Goal: Use online tool/utility: Utilize a website feature to perform a specific function

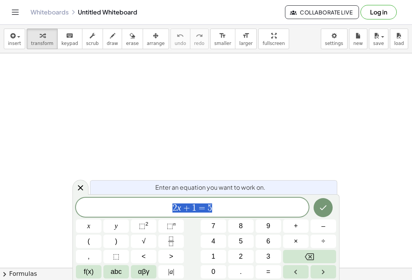
click at [307, 262] on button "Backspace" at bounding box center [309, 256] width 53 height 13
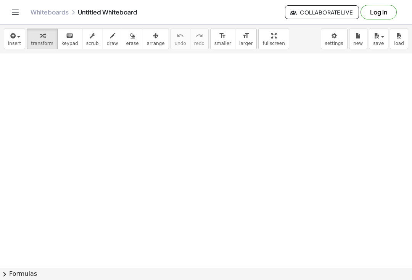
click at [16, 39] on span "button" at bounding box center [17, 36] width 2 height 5
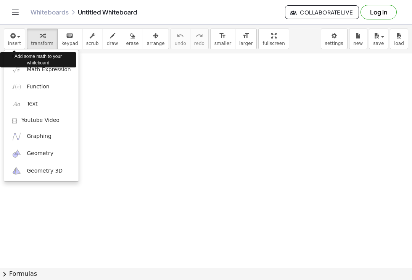
click at [22, 36] on div at bounding box center [206, 140] width 412 height 280
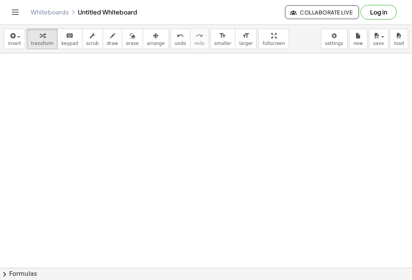
click at [18, 37] on span "button" at bounding box center [18, 37] width 3 height 2
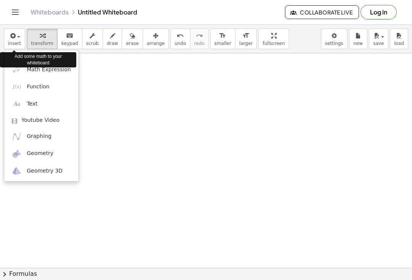
click at [26, 85] on link "Function" at bounding box center [41, 86] width 74 height 17
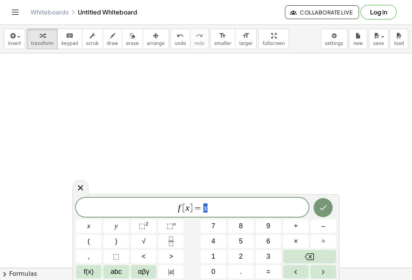
click at [230, 209] on span "f [ x ] = x" at bounding box center [192, 208] width 233 height 11
click at [145, 224] on sup "2" at bounding box center [146, 224] width 3 height 6
click at [320, 191] on div at bounding box center [206, 268] width 412 height 430
click at [326, 209] on icon "Done" at bounding box center [323, 206] width 9 height 9
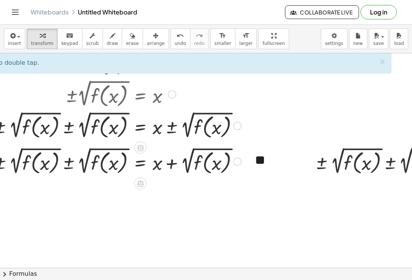
scroll to position [30, 21]
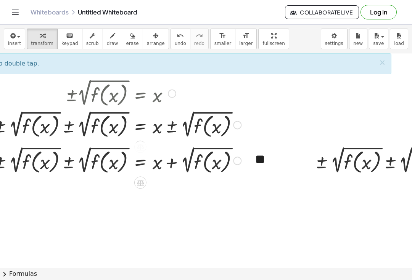
click at [140, 178] on div at bounding box center [140, 183] width 12 height 12
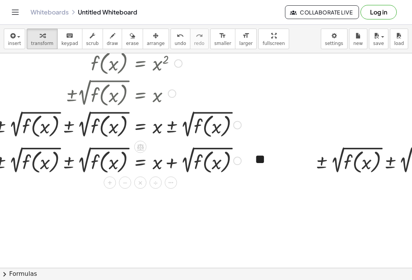
click at [167, 96] on div at bounding box center [116, 93] width 258 height 32
click at [136, 182] on div at bounding box center [140, 183] width 12 height 12
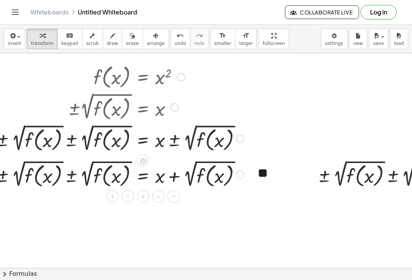
scroll to position [14, 18]
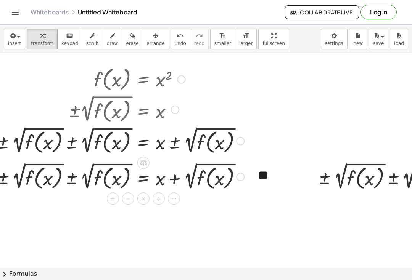
click at [37, 87] on div at bounding box center [119, 78] width 258 height 29
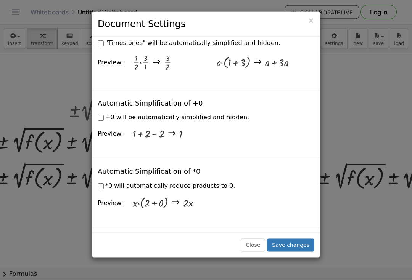
scroll to position [14, 0]
click at [312, 16] on span "×" at bounding box center [310, 20] width 7 height 9
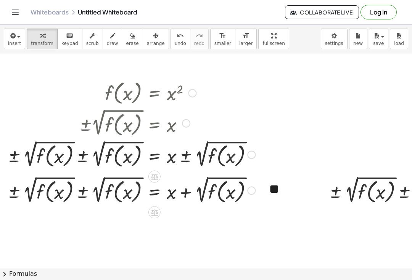
scroll to position [0, 7]
click at [317, 29] on div "insert select one: Math Expression Function Text Youtube Video Graphing Geometr…" at bounding box center [206, 39] width 412 height 29
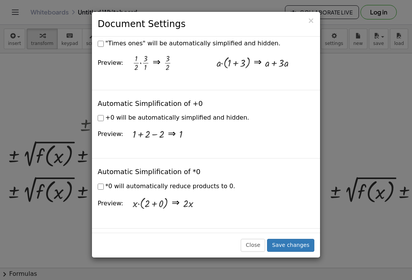
click at [314, 19] on span "×" at bounding box center [310, 20] width 7 height 9
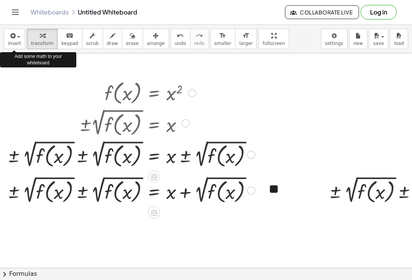
click at [13, 39] on icon "button" at bounding box center [12, 35] width 7 height 9
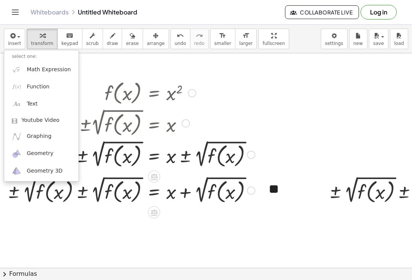
click at [18, 34] on div at bounding box center [206, 140] width 412 height 280
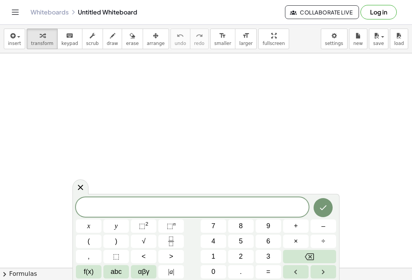
click at [18, 37] on div "button" at bounding box center [14, 35] width 13 height 9
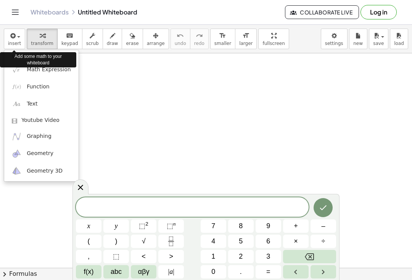
click at [35, 106] on span "Text" at bounding box center [32, 104] width 11 height 8
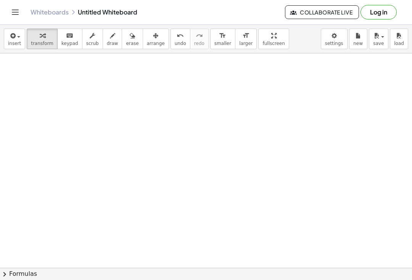
click at [16, 36] on span "button" at bounding box center [17, 36] width 2 height 5
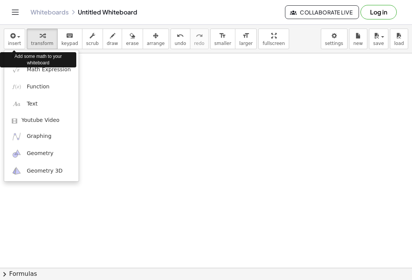
click at [36, 70] on span "Math Expression" at bounding box center [49, 70] width 44 height 8
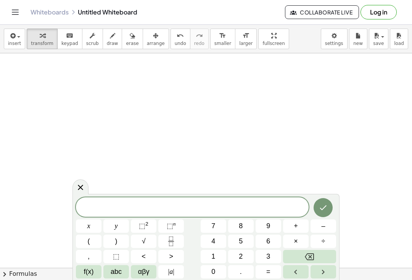
click at [91, 225] on button "x" at bounding box center [89, 226] width 26 height 13
click at [303, 257] on button "Backspace" at bounding box center [309, 256] width 53 height 13
click at [91, 276] on span "f(x)" at bounding box center [89, 272] width 10 height 10
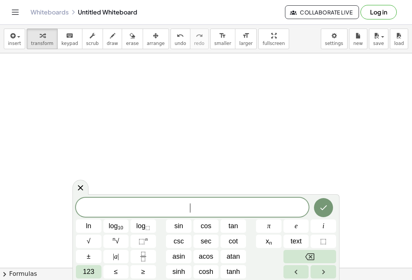
click at [92, 278] on button "123" at bounding box center [89, 272] width 26 height 13
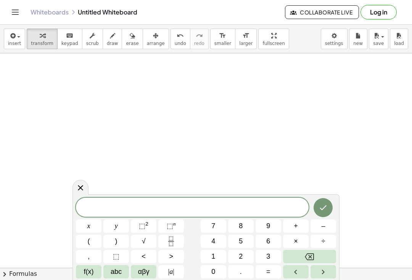
click at [91, 278] on button "f(x)" at bounding box center [89, 272] width 26 height 13
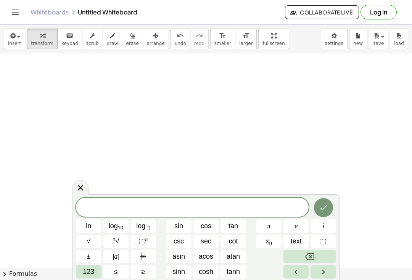
click at [90, 274] on span "123" at bounding box center [88, 272] width 11 height 10
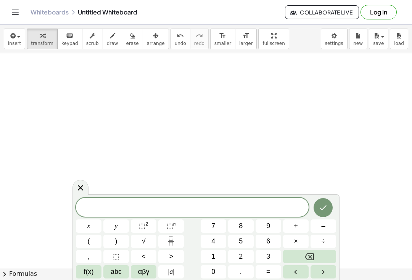
click at [118, 274] on span "abc" at bounding box center [116, 272] width 11 height 10
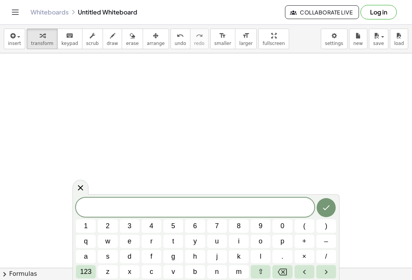
click at [88, 276] on span "123" at bounding box center [85, 272] width 11 height 10
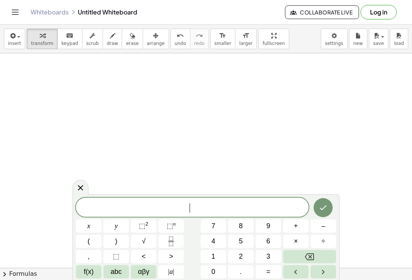
click at [148, 274] on span "αβγ" at bounding box center [143, 272] width 11 height 10
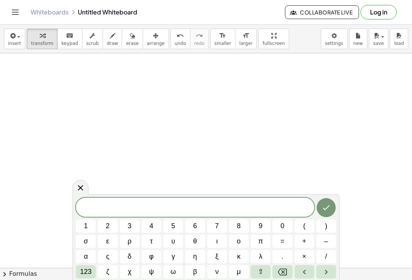
click at [86, 270] on span "123" at bounding box center [85, 272] width 11 height 10
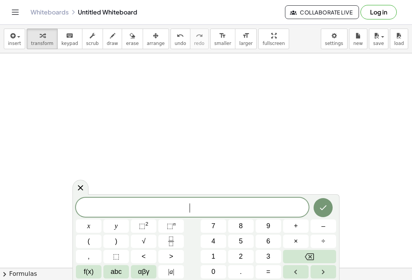
click at [101, 273] on button "f(x)" at bounding box center [89, 272] width 26 height 13
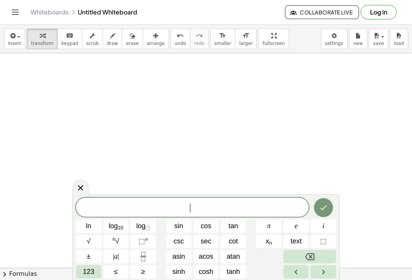
click at [174, 229] on span "sin" at bounding box center [178, 226] width 9 height 10
click at [87, 271] on span "123" at bounding box center [88, 272] width 11 height 10
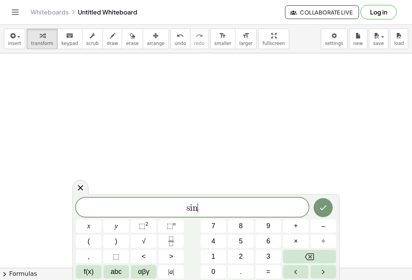
click at [137, 224] on button "⬚ 2" at bounding box center [144, 226] width 26 height 13
click at [87, 222] on button "x" at bounding box center [89, 226] width 26 height 13
click at [293, 223] on button "+" at bounding box center [296, 226] width 26 height 13
click at [319, 227] on button "–" at bounding box center [324, 226] width 26 height 13
click at [266, 254] on span "3" at bounding box center [268, 257] width 4 height 10
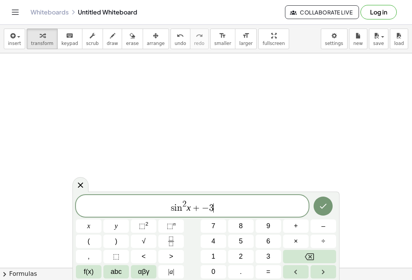
click at [98, 273] on button "f(x)" at bounding box center [89, 272] width 26 height 13
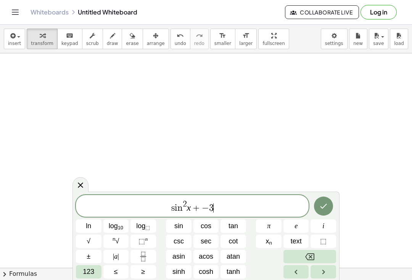
click at [175, 256] on span "asin" at bounding box center [178, 257] width 13 height 10
click at [303, 258] on button "Backspace" at bounding box center [309, 256] width 53 height 13
click at [299, 258] on button "Backspace" at bounding box center [309, 256] width 53 height 13
click at [303, 259] on button "Backspace" at bounding box center [309, 256] width 53 height 13
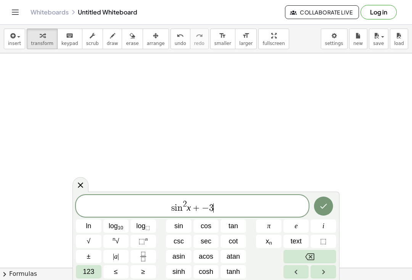
click at [179, 227] on span "sin" at bounding box center [178, 226] width 9 height 10
click at [87, 278] on button "123" at bounding box center [89, 272] width 26 height 13
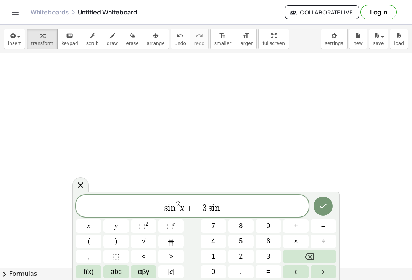
click at [87, 226] on span "x" at bounding box center [88, 226] width 3 height 10
click at [186, 211] on span "+" at bounding box center [186, 208] width 11 height 9
click at [188, 206] on span "+" at bounding box center [186, 208] width 11 height 9
click at [299, 256] on button "Backspace" at bounding box center [309, 256] width 53 height 13
click at [242, 210] on span "s i n 2 x ​ − 3 s i n x" at bounding box center [192, 207] width 233 height 14
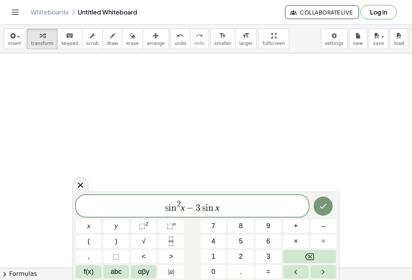
click at [294, 228] on span "+" at bounding box center [296, 226] width 4 height 10
click at [243, 256] on button "2" at bounding box center [241, 256] width 26 height 13
click at [267, 273] on span "=" at bounding box center [268, 272] width 4 height 10
click at [214, 276] on span "0" at bounding box center [213, 272] width 4 height 10
click at [322, 197] on button "Done" at bounding box center [323, 206] width 19 height 19
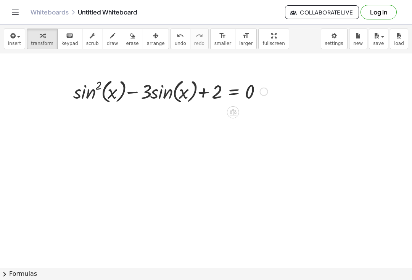
click at [15, 38] on icon "button" at bounding box center [12, 35] width 7 height 9
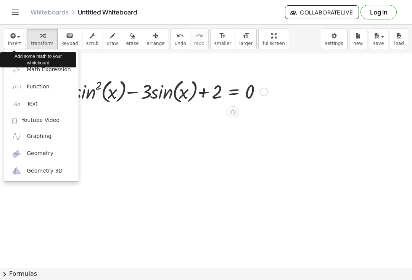
click at [11, 35] on div at bounding box center [206, 140] width 412 height 280
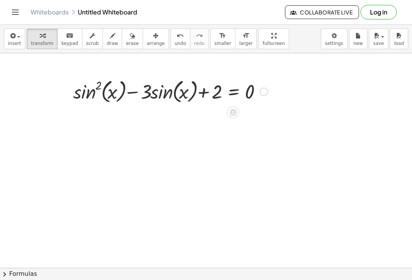
click at [236, 110] on icon at bounding box center [233, 112] width 7 height 6
click at [221, 113] on div "−" at bounding box center [218, 112] width 12 height 12
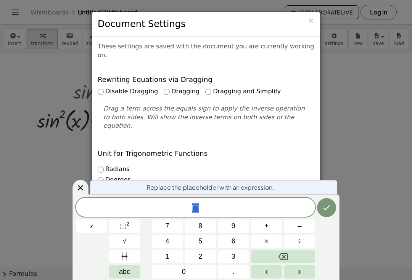
click at [310, 20] on span "×" at bounding box center [310, 20] width 7 height 9
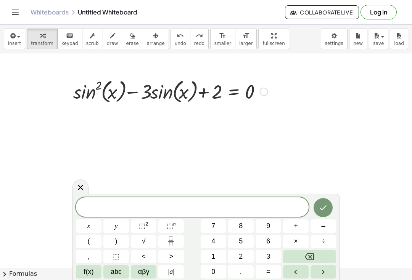
click at [81, 187] on icon at bounding box center [80, 187] width 9 height 9
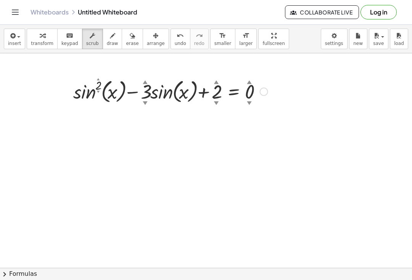
click at [19, 43] on span "insert" at bounding box center [14, 43] width 13 height 5
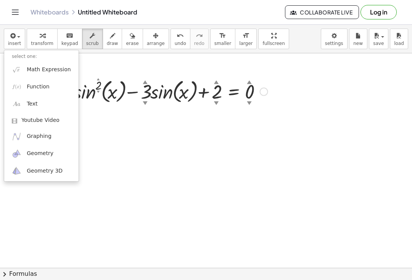
click at [109, 117] on div at bounding box center [206, 140] width 412 height 280
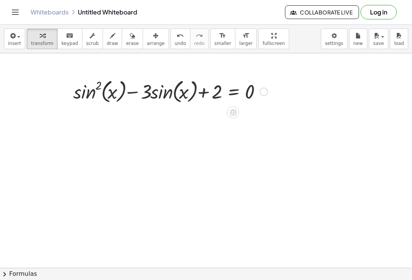
click at [230, 109] on icon at bounding box center [233, 112] width 8 height 8
click at [266, 112] on icon at bounding box center [263, 112] width 7 height 7
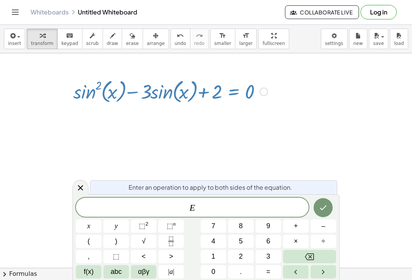
click at [80, 185] on icon at bounding box center [80, 188] width 9 height 9
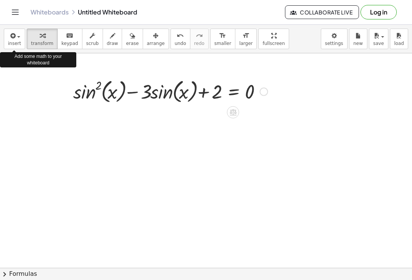
click at [14, 41] on span "insert" at bounding box center [14, 43] width 13 height 5
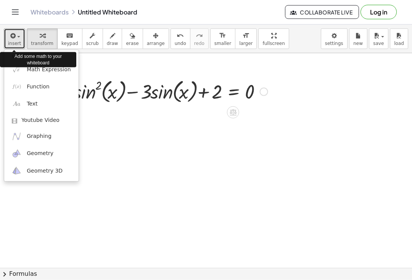
scroll to position [14, 0]
click at [116, 112] on div at bounding box center [206, 140] width 412 height 280
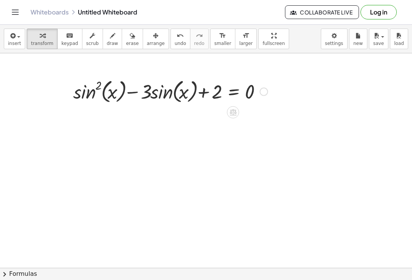
click at [11, 275] on button "chevron_right Formulas" at bounding box center [206, 274] width 412 height 12
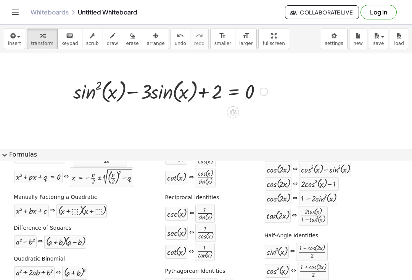
scroll to position [40, 0]
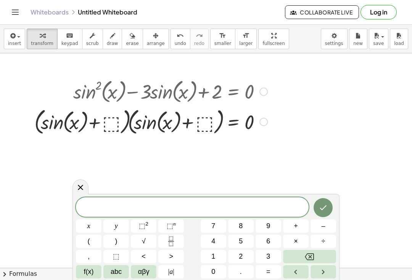
click at [82, 186] on icon at bounding box center [80, 187] width 5 height 5
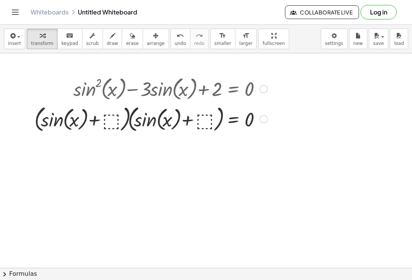
scroll to position [0, 0]
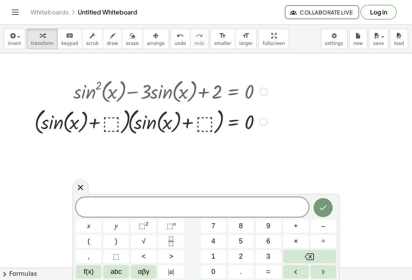
click at [81, 185] on icon at bounding box center [80, 187] width 9 height 9
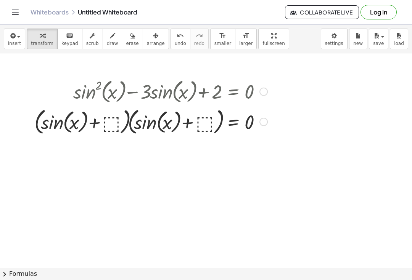
scroll to position [14, 0]
click at [12, 277] on button "chevron_right Formulas" at bounding box center [206, 274] width 412 height 12
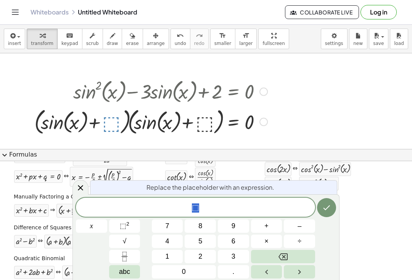
click at [81, 190] on icon at bounding box center [80, 188] width 9 height 9
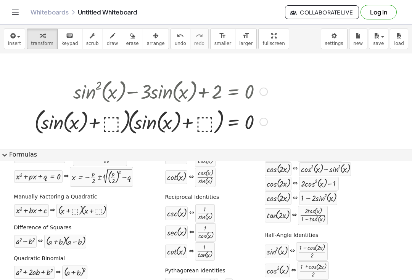
click at [12, 149] on button "expand_more Formulas" at bounding box center [206, 155] width 412 height 12
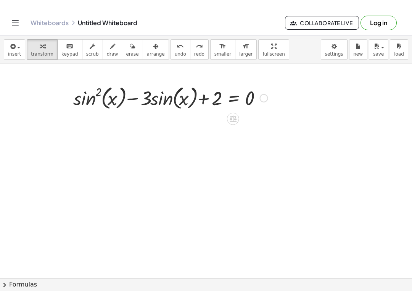
scroll to position [0, 0]
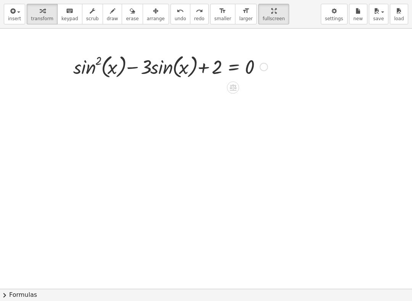
click at [5, 280] on span "chevron_right" at bounding box center [4, 295] width 9 height 9
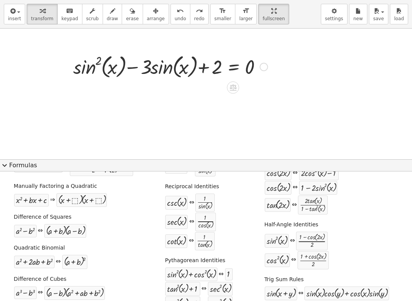
scroll to position [41, 0]
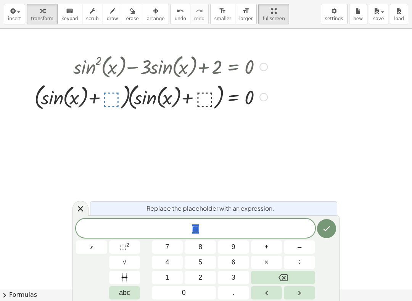
click at [299, 251] on span "–" at bounding box center [300, 247] width 4 height 10
click at [163, 276] on button "1" at bounding box center [167, 277] width 31 height 13
click at [321, 226] on button "Done" at bounding box center [326, 228] width 19 height 19
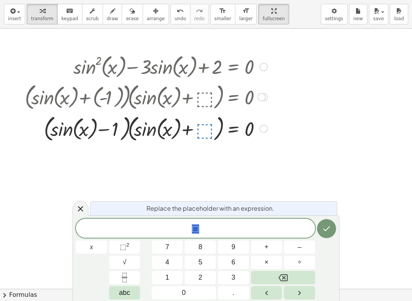
click at [298, 244] on span "–" at bounding box center [300, 247] width 4 height 10
click at [203, 273] on button "2" at bounding box center [200, 277] width 31 height 13
click at [320, 227] on button "Done" at bounding box center [326, 228] width 19 height 19
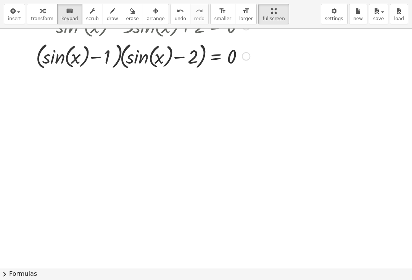
scroll to position [36, 0]
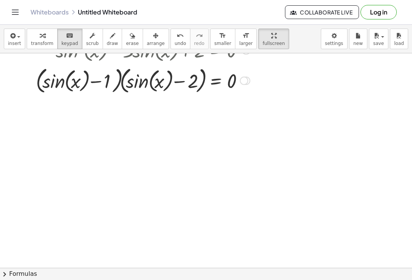
click at [245, 74] on div at bounding box center [143, 80] width 222 height 32
click at [124, 70] on div at bounding box center [143, 80] width 222 height 32
click at [218, 103] on icon at bounding box center [215, 103] width 7 height 6
click at [249, 105] on icon at bounding box center [245, 103] width 7 height 7
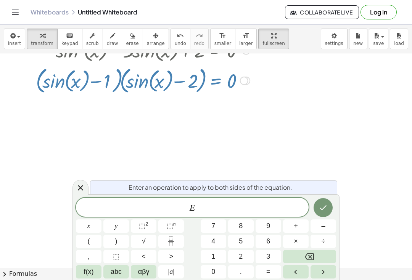
click at [211, 205] on span "E" at bounding box center [192, 208] width 233 height 11
click at [305, 256] on icon "Backspace" at bounding box center [309, 257] width 9 height 9
click at [91, 226] on button "x" at bounding box center [89, 226] width 26 height 13
click at [275, 278] on button "=" at bounding box center [269, 272] width 26 height 13
click at [327, 201] on button "Done" at bounding box center [323, 207] width 19 height 19
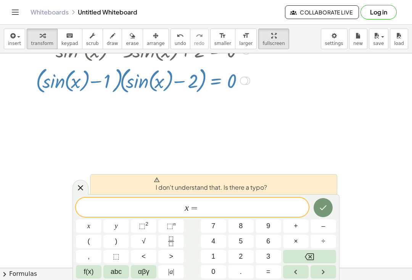
click at [317, 254] on button "Backspace" at bounding box center [309, 256] width 53 height 13
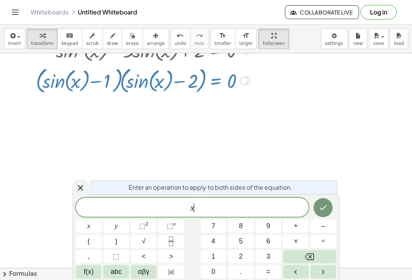
click at [305, 201] on div "x ​" at bounding box center [192, 207] width 233 height 19
click at [319, 200] on button "Done" at bounding box center [323, 207] width 19 height 19
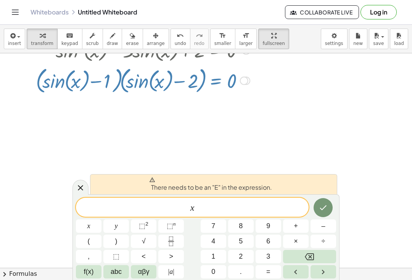
click at [319, 205] on icon "Done" at bounding box center [323, 207] width 9 height 9
click at [318, 204] on button "Done" at bounding box center [323, 207] width 19 height 19
click at [319, 259] on button "Backspace" at bounding box center [309, 256] width 53 height 13
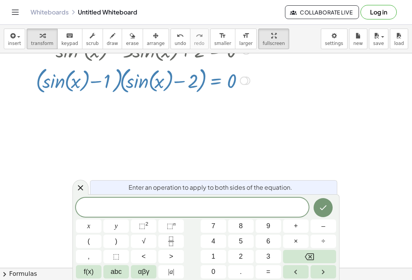
click at [250, 231] on button "8" at bounding box center [241, 226] width 26 height 13
click at [322, 204] on icon "Done" at bounding box center [323, 207] width 9 height 9
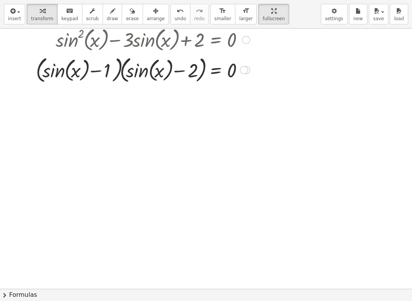
click at [8, 280] on span "chevron_right" at bounding box center [4, 295] width 9 height 9
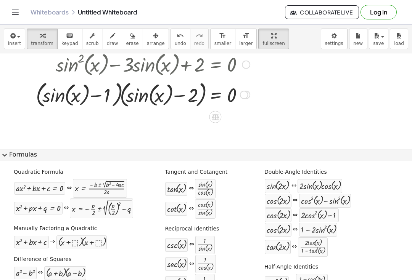
scroll to position [5, 0]
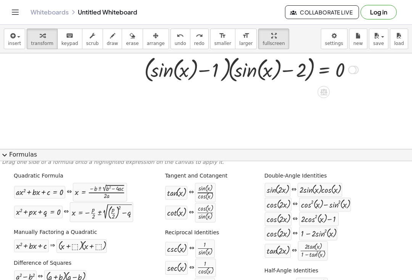
click at [177, 31] on icon "undo" at bounding box center [180, 35] width 7 height 9
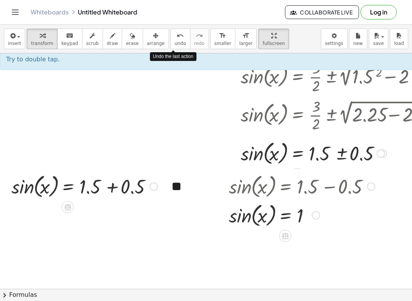
scroll to position [134, 0]
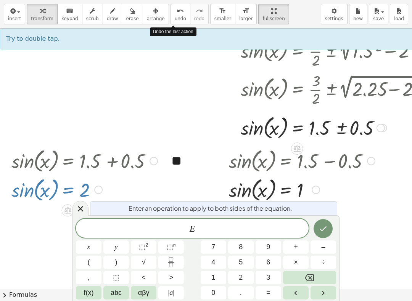
click at [81, 208] on icon at bounding box center [80, 208] width 9 height 9
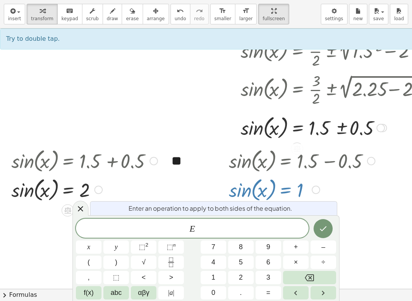
click at [86, 207] on div at bounding box center [80, 208] width 16 height 15
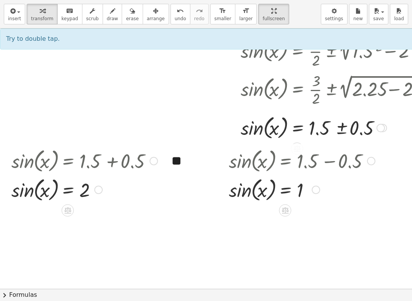
click at [18, 280] on button "chevron_right Formulas" at bounding box center [206, 295] width 412 height 12
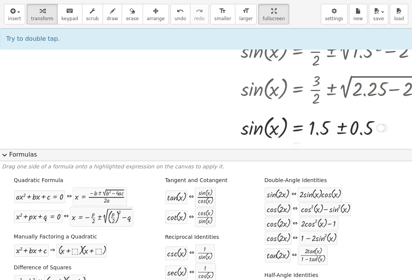
scroll to position [0, 0]
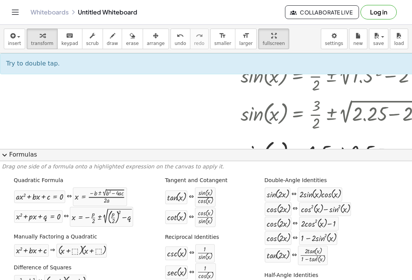
click at [13, 159] on button "expand_more Formulas" at bounding box center [206, 155] width 412 height 12
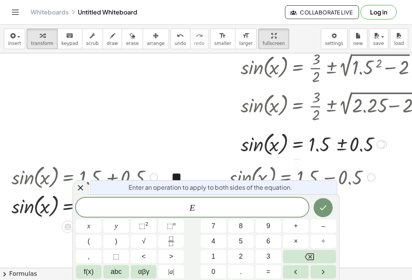
click at [279, 212] on span "E" at bounding box center [192, 208] width 233 height 11
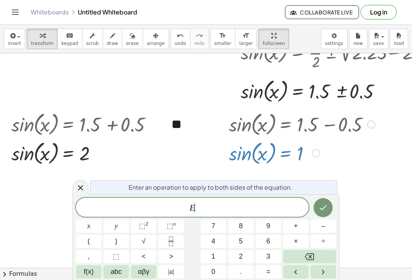
scroll to position [196, 0]
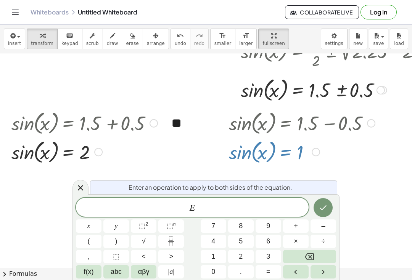
click at [83, 188] on icon at bounding box center [80, 188] width 9 height 9
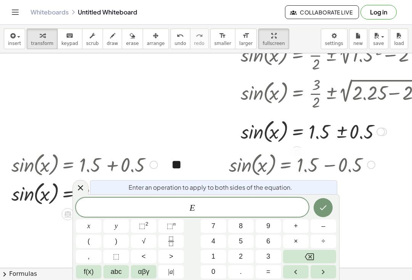
click at [282, 214] on div "E" at bounding box center [192, 207] width 233 height 19
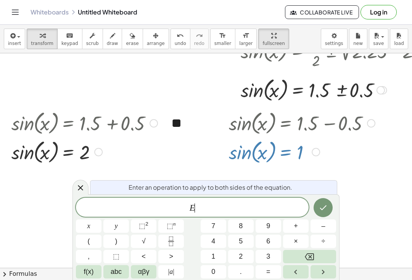
click at [87, 190] on div at bounding box center [80, 187] width 16 height 15
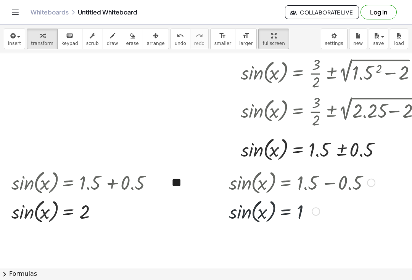
scroll to position [134, 0]
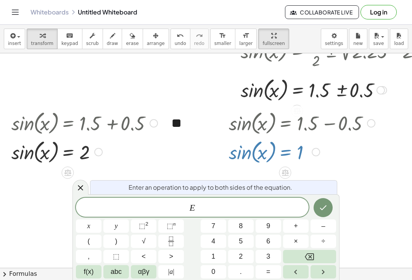
click at [84, 188] on icon at bounding box center [80, 188] width 9 height 9
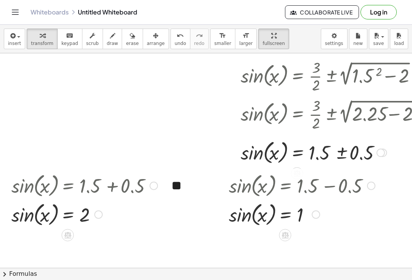
click at [324, 176] on div at bounding box center [302, 185] width 154 height 29
click at [356, 182] on div at bounding box center [302, 185] width 154 height 29
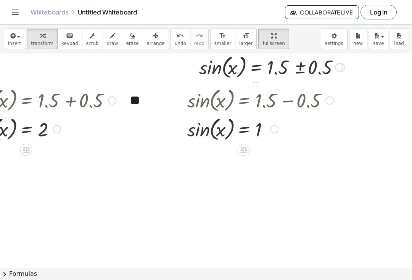
scroll to position [214, 34]
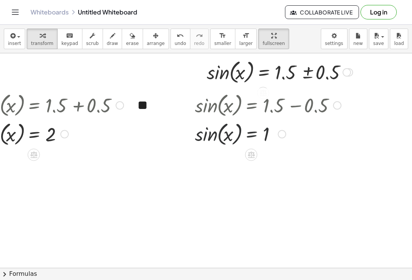
click at [251, 158] on icon at bounding box center [251, 155] width 7 height 6
click at [251, 158] on span "×" at bounding box center [251, 155] width 5 height 11
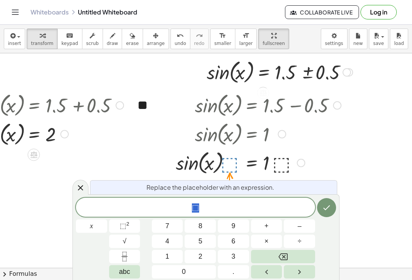
click at [203, 229] on button "8" at bounding box center [200, 226] width 31 height 13
click at [330, 212] on icon "Done" at bounding box center [326, 207] width 9 height 9
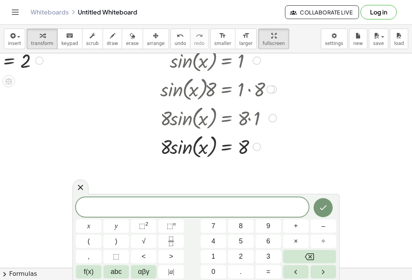
scroll to position [299, 59]
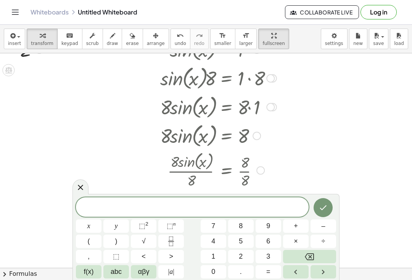
click at [245, 182] on div at bounding box center [237, 170] width 166 height 40
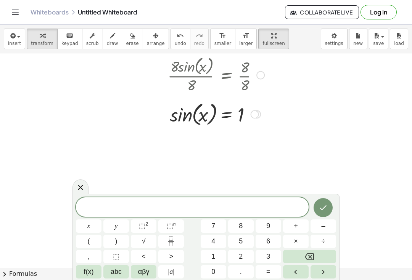
scroll to position [381, 55]
